Goal: Task Accomplishment & Management: Complete application form

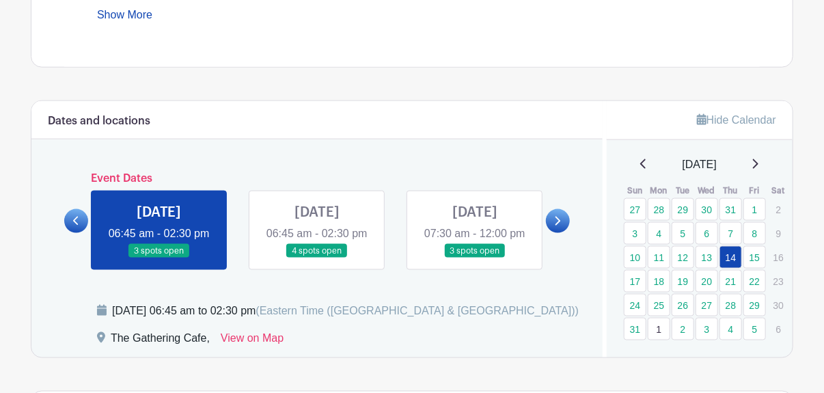
scroll to position [691, 0]
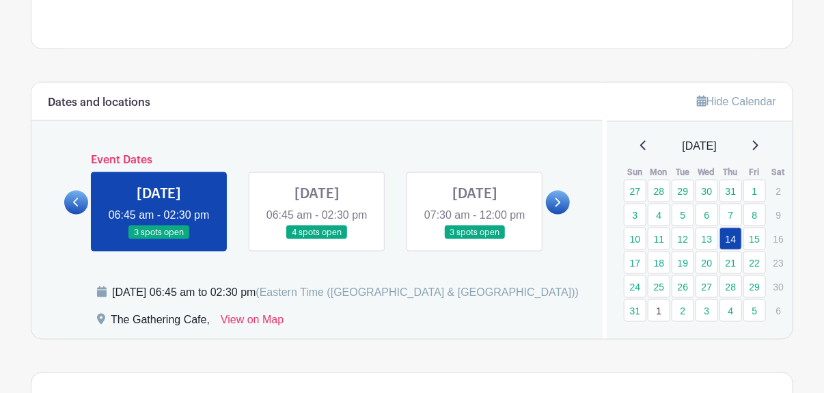
click at [77, 208] on icon at bounding box center [76, 202] width 6 height 10
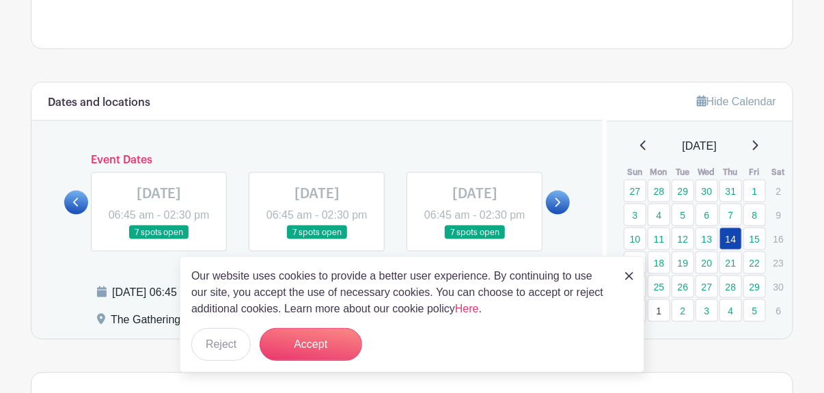
click at [159, 240] on link at bounding box center [159, 240] width 0 height 0
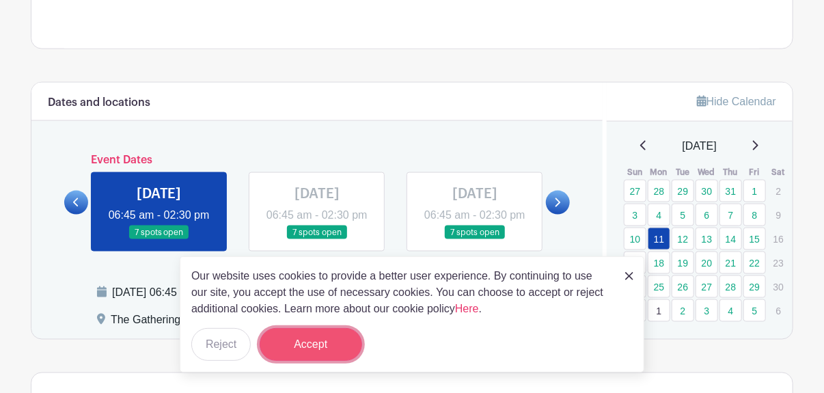
drag, startPoint x: 324, startPoint y: 331, endPoint x: 311, endPoint y: 345, distance: 19.3
click at [311, 345] on button "Accept" at bounding box center [311, 344] width 102 height 33
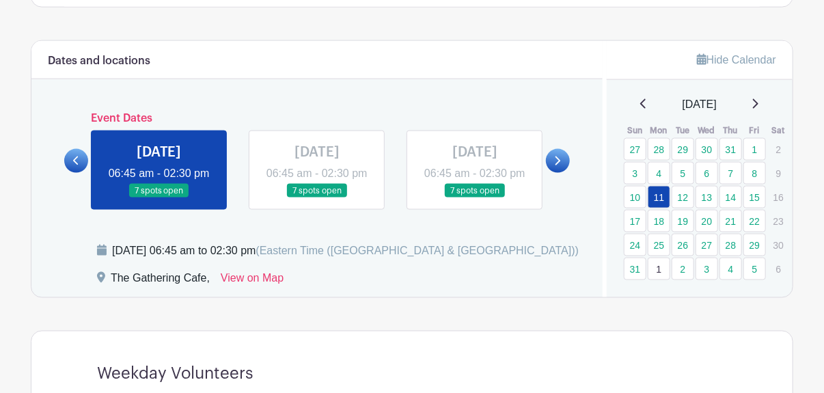
scroll to position [729, 0]
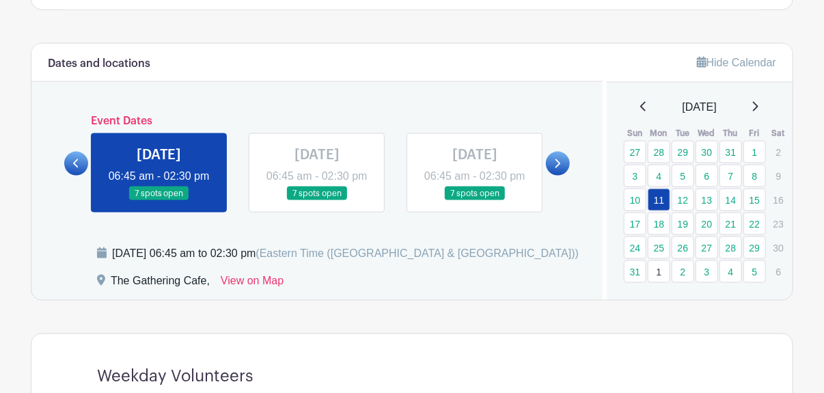
click at [317, 201] on link at bounding box center [317, 201] width 0 height 0
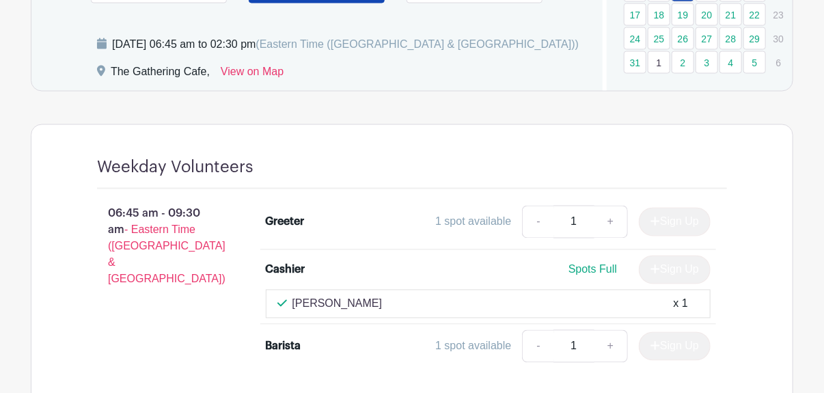
scroll to position [967, 0]
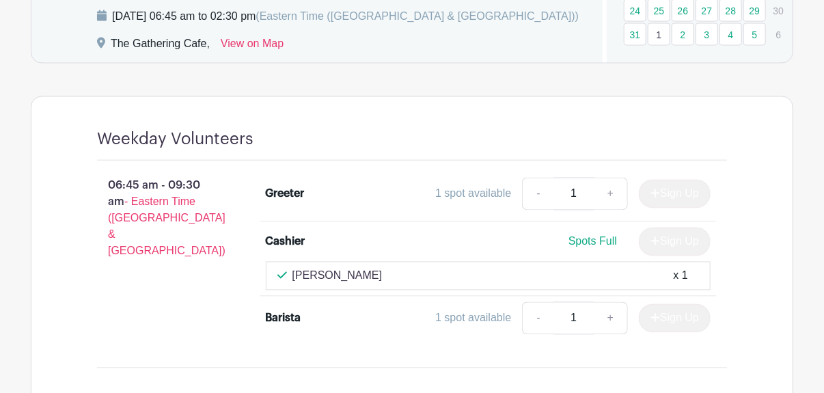
drag, startPoint x: 825, startPoint y: 384, endPoint x: 135, endPoint y: 323, distance: 692.6
click at [135, 323] on div "06:45 am - 09:30 am - Eastern Time ([GEOGRAPHIC_DATA] & [GEOGRAPHIC_DATA])" at bounding box center [159, 258] width 169 height 173
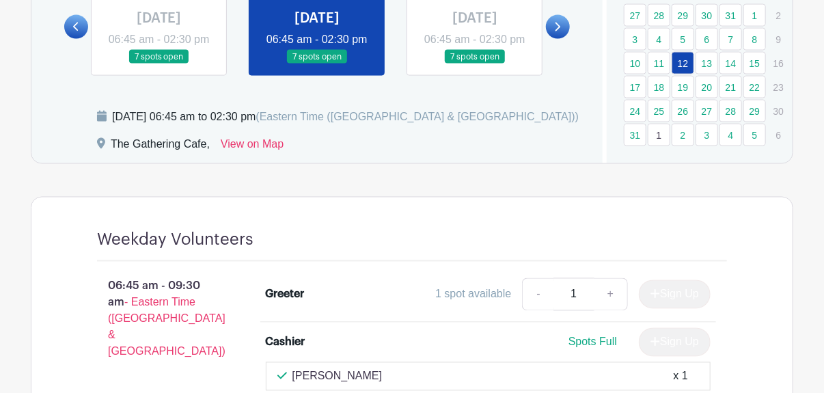
scroll to position [857, 0]
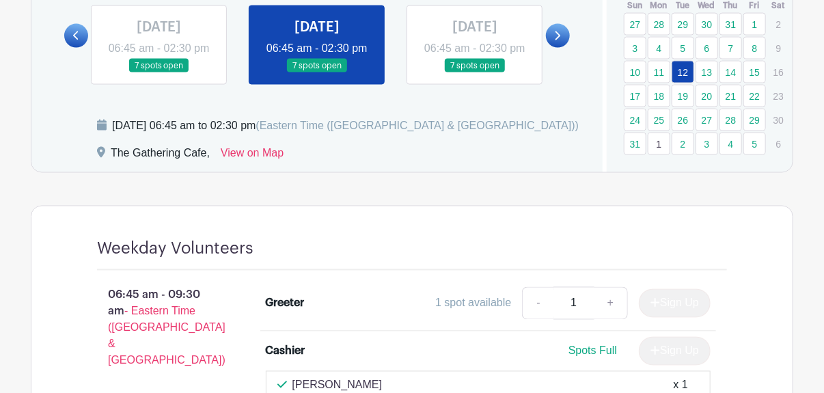
click at [475, 73] on link at bounding box center [475, 73] width 0 height 0
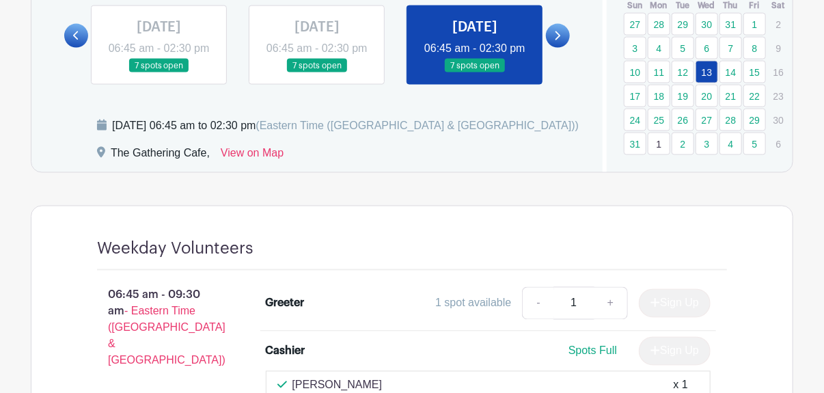
drag, startPoint x: 829, startPoint y: 383, endPoint x: 427, endPoint y: 227, distance: 430.8
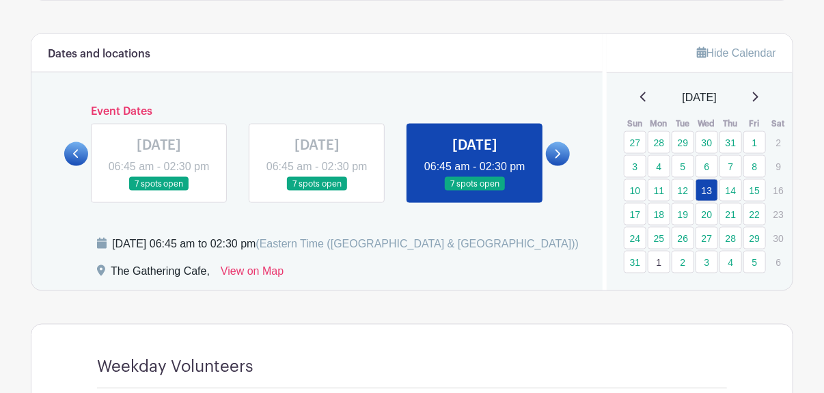
scroll to position [669, 0]
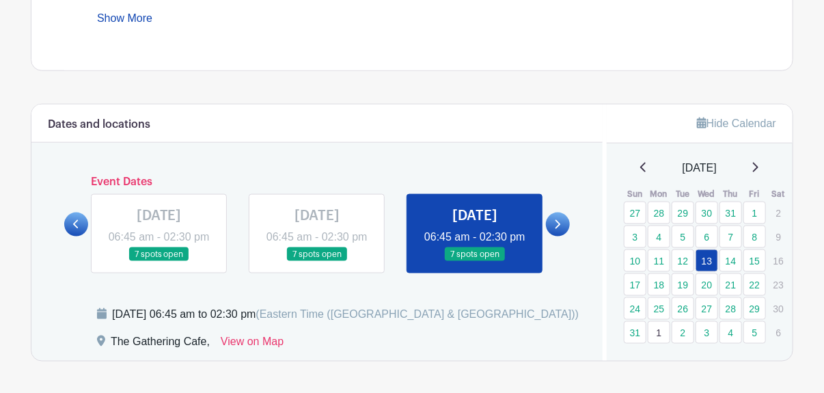
click at [558, 229] on icon at bounding box center [557, 224] width 5 height 9
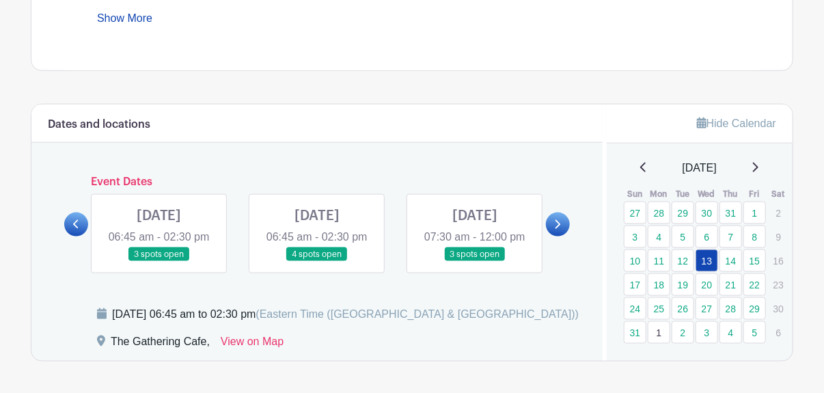
click at [159, 262] on link at bounding box center [159, 262] width 0 height 0
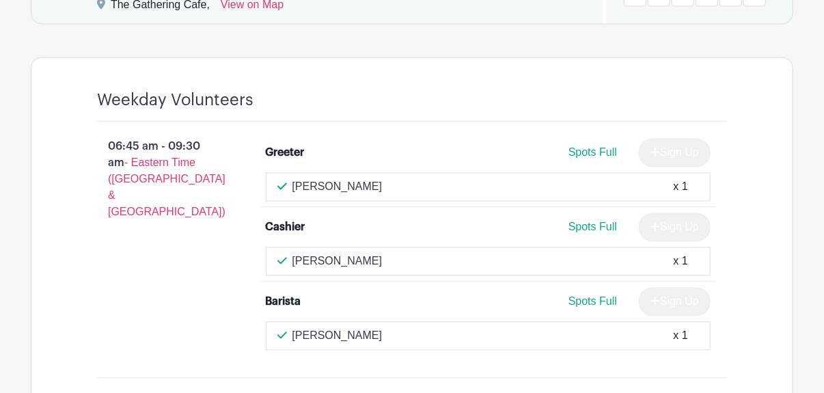
scroll to position [1059, 0]
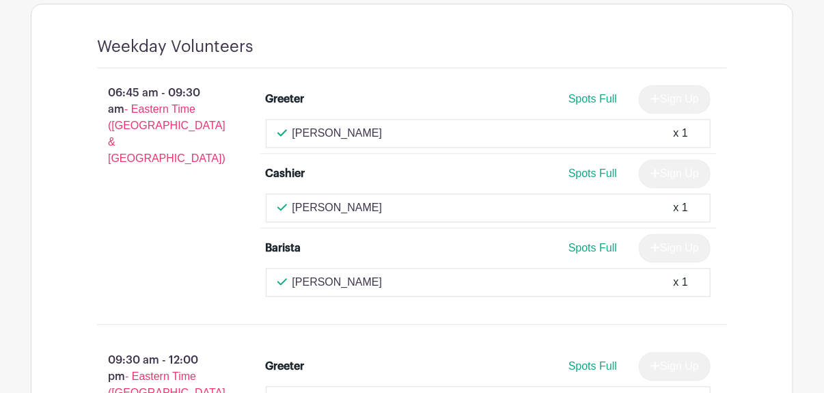
drag, startPoint x: 829, startPoint y: 383, endPoint x: 20, endPoint y: 296, distance: 813.4
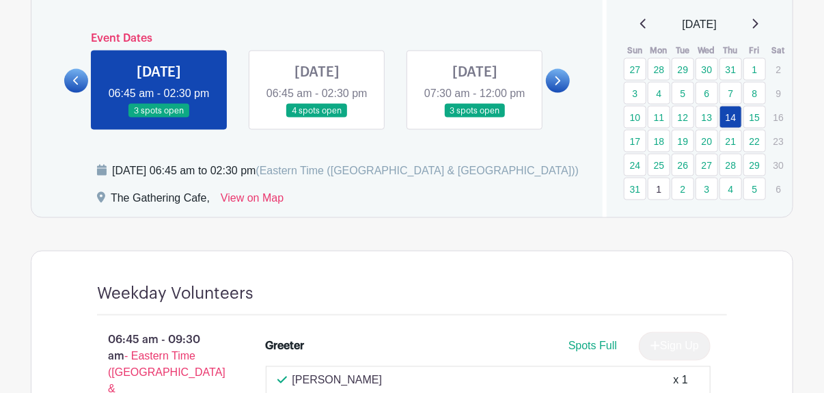
scroll to position [807, 0]
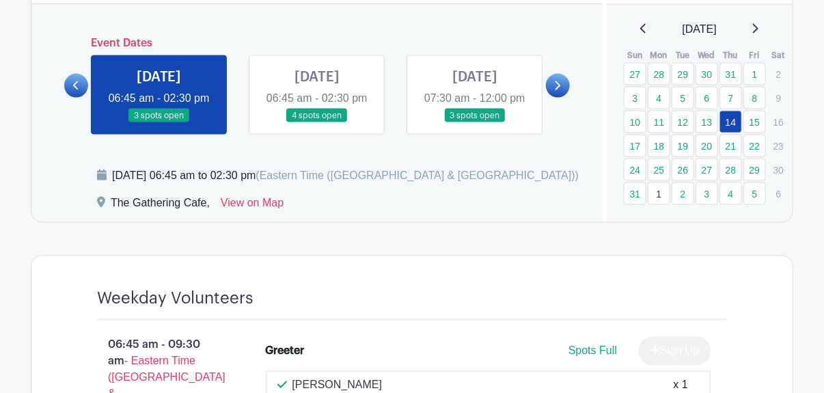
click at [317, 123] on link at bounding box center [317, 123] width 0 height 0
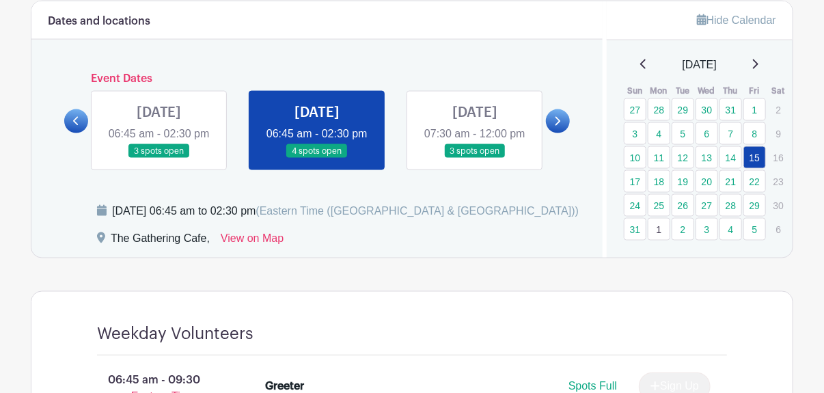
scroll to position [767, 0]
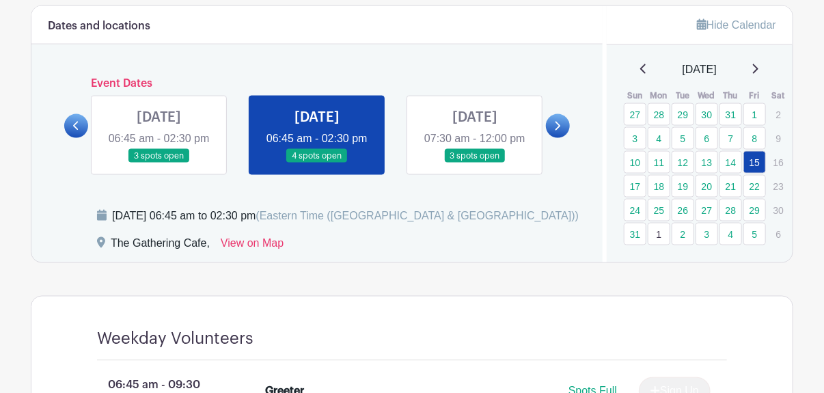
click at [559, 130] on icon at bounding box center [557, 126] width 5 height 9
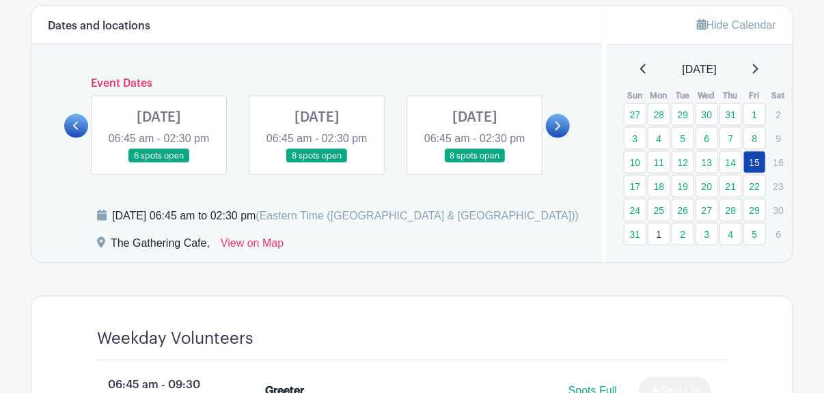
click at [159, 163] on link at bounding box center [159, 163] width 0 height 0
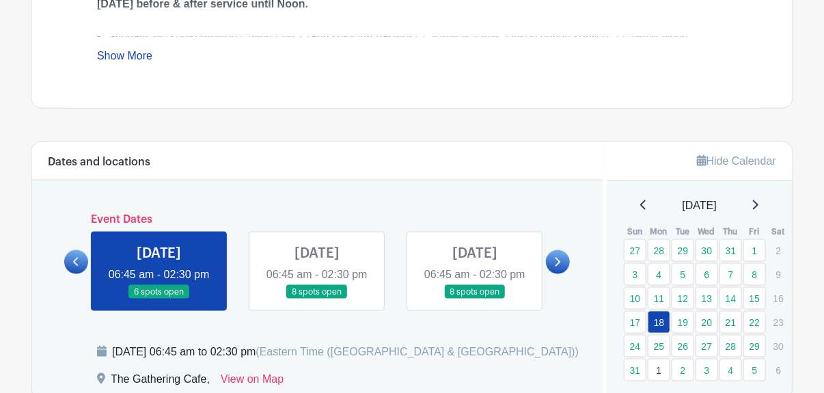
scroll to position [622, 0]
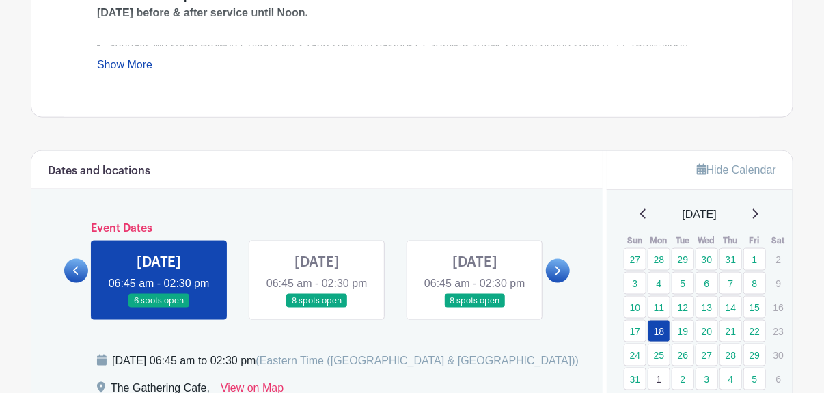
click at [560, 276] on icon at bounding box center [557, 271] width 6 height 10
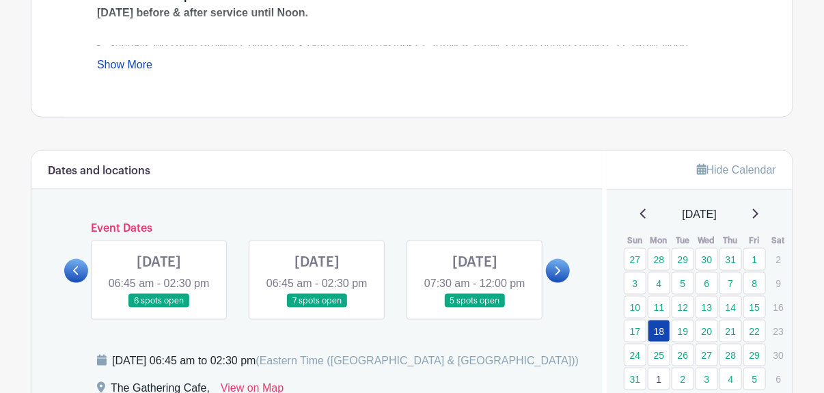
click at [159, 308] on link at bounding box center [159, 308] width 0 height 0
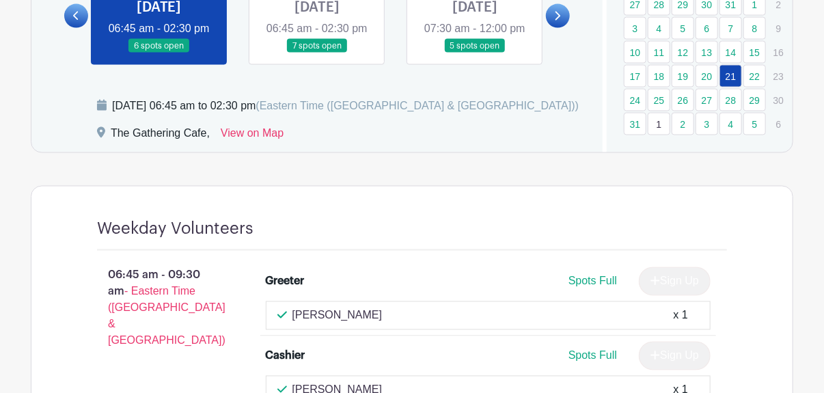
scroll to position [750, 0]
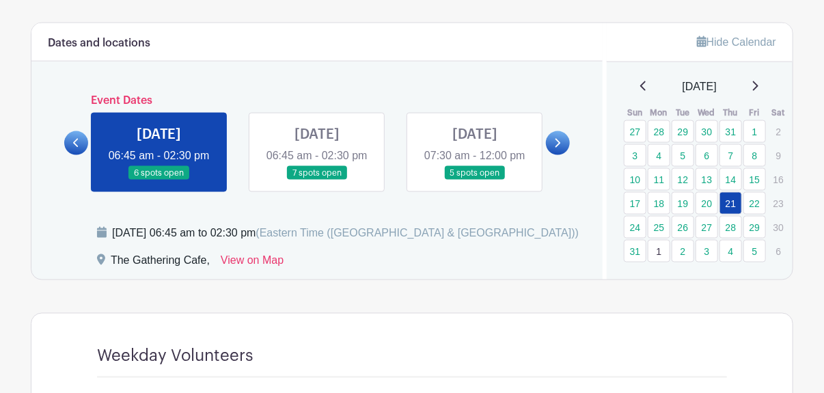
click at [317, 180] on link at bounding box center [317, 180] width 0 height 0
